Goal: Task Accomplishment & Management: Manage account settings

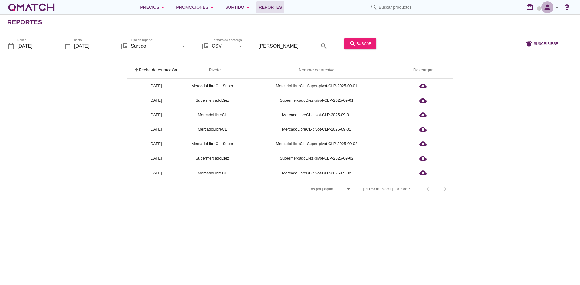
click at [552, 6] on icon "person" at bounding box center [547, 7] width 12 height 8
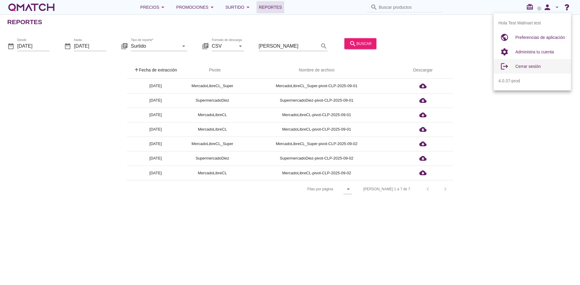
click at [528, 63] on div "Cerrar sesión" at bounding box center [540, 66] width 51 height 7
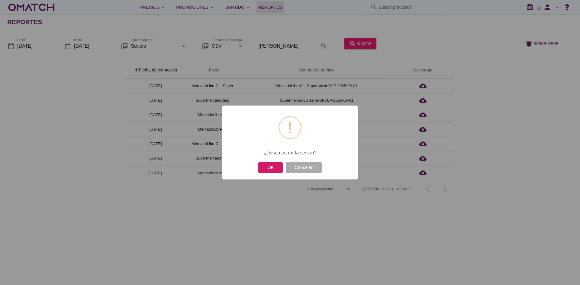
click at [270, 167] on button "OK" at bounding box center [270, 167] width 24 height 11
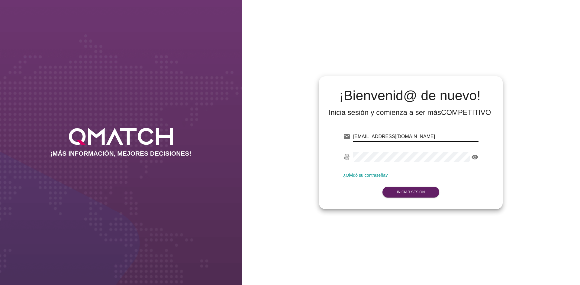
click at [400, 139] on input "[EMAIL_ADDRESS][DOMAIN_NAME]" at bounding box center [415, 137] width 125 height 10
paste input "[DOMAIN_NAME]"
type input "[EMAIL_ADDRESS][DOMAIN_NAME]"
click at [419, 188] on button "Iniciar Sesión" at bounding box center [410, 192] width 57 height 11
